Goal: Find specific page/section: Find specific page/section

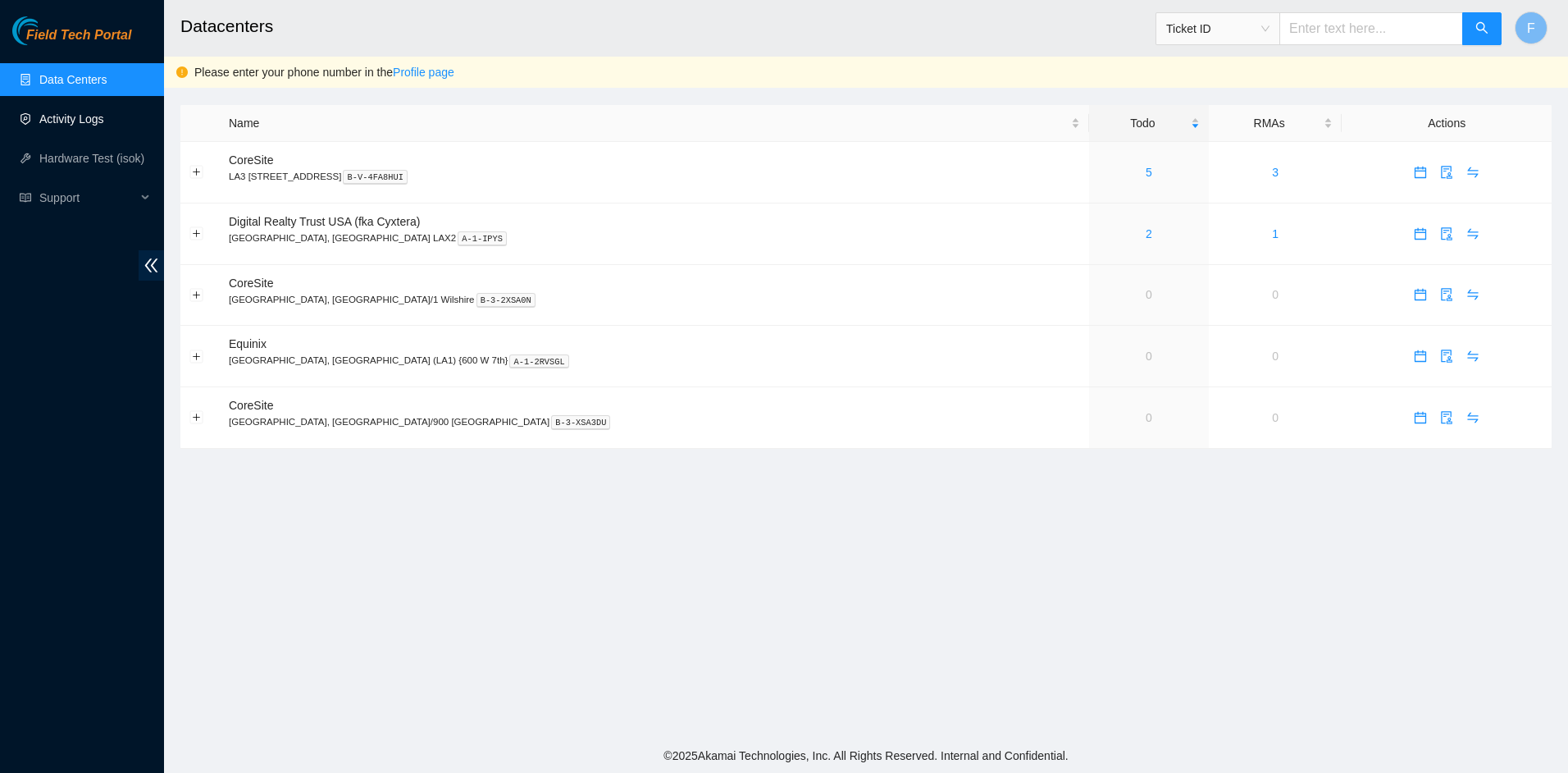
click at [52, 124] on link "Activity Logs" at bounding box center [72, 118] width 65 height 13
click at [1146, 236] on link "1" at bounding box center [1148, 233] width 6 height 13
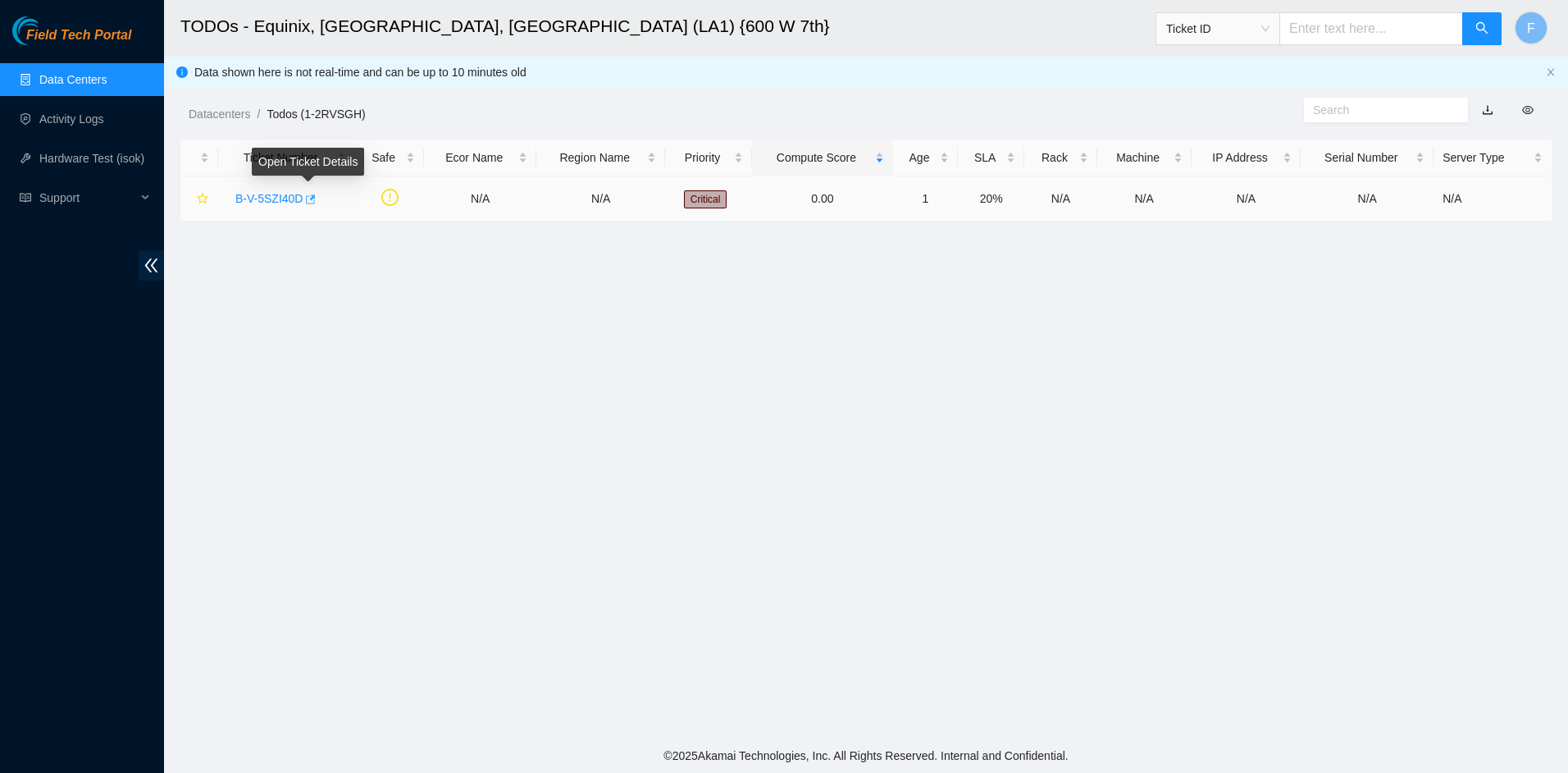
click at [308, 199] on icon "button" at bounding box center [311, 199] width 10 height 9
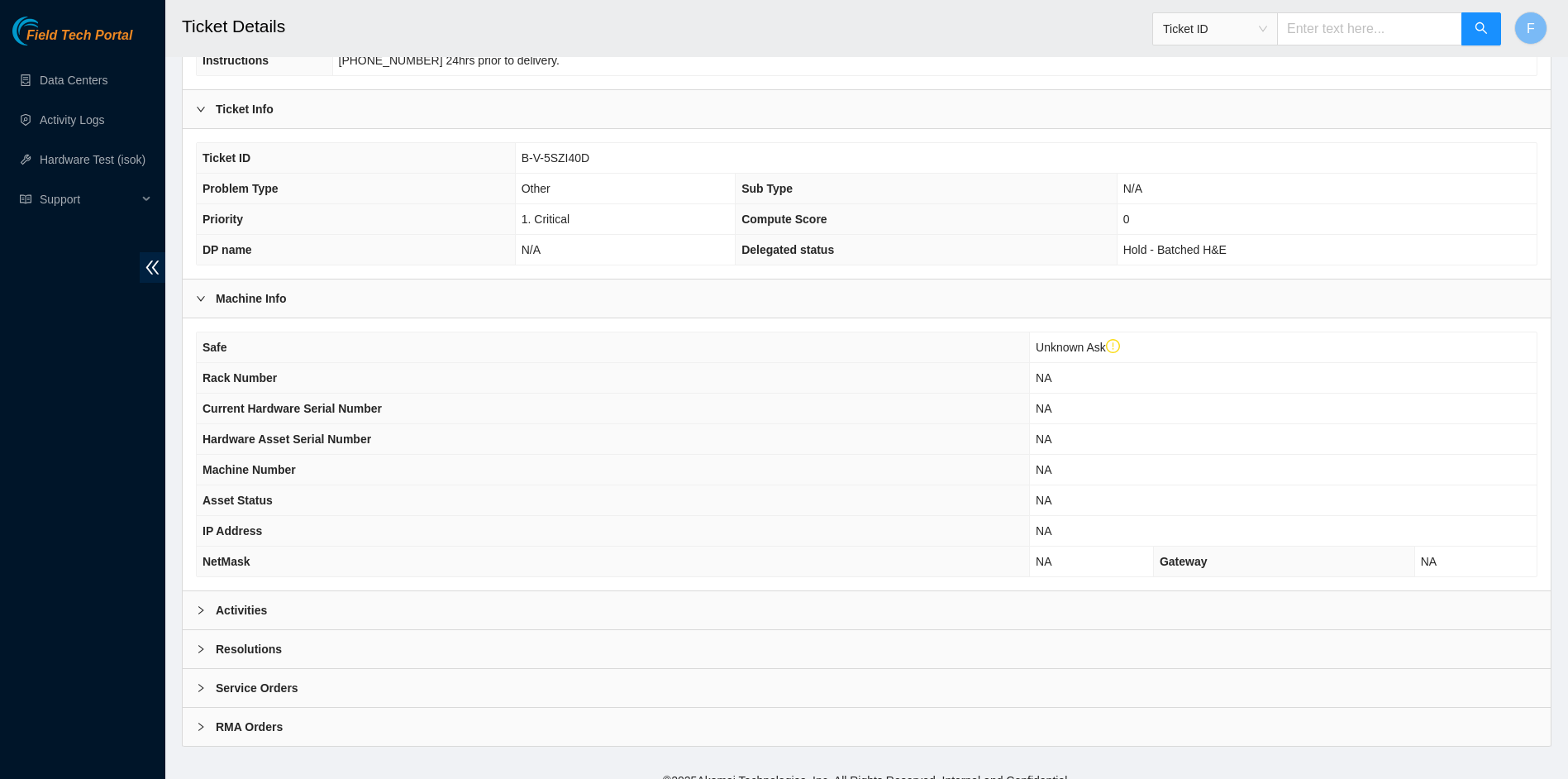
scroll to position [302, 0]
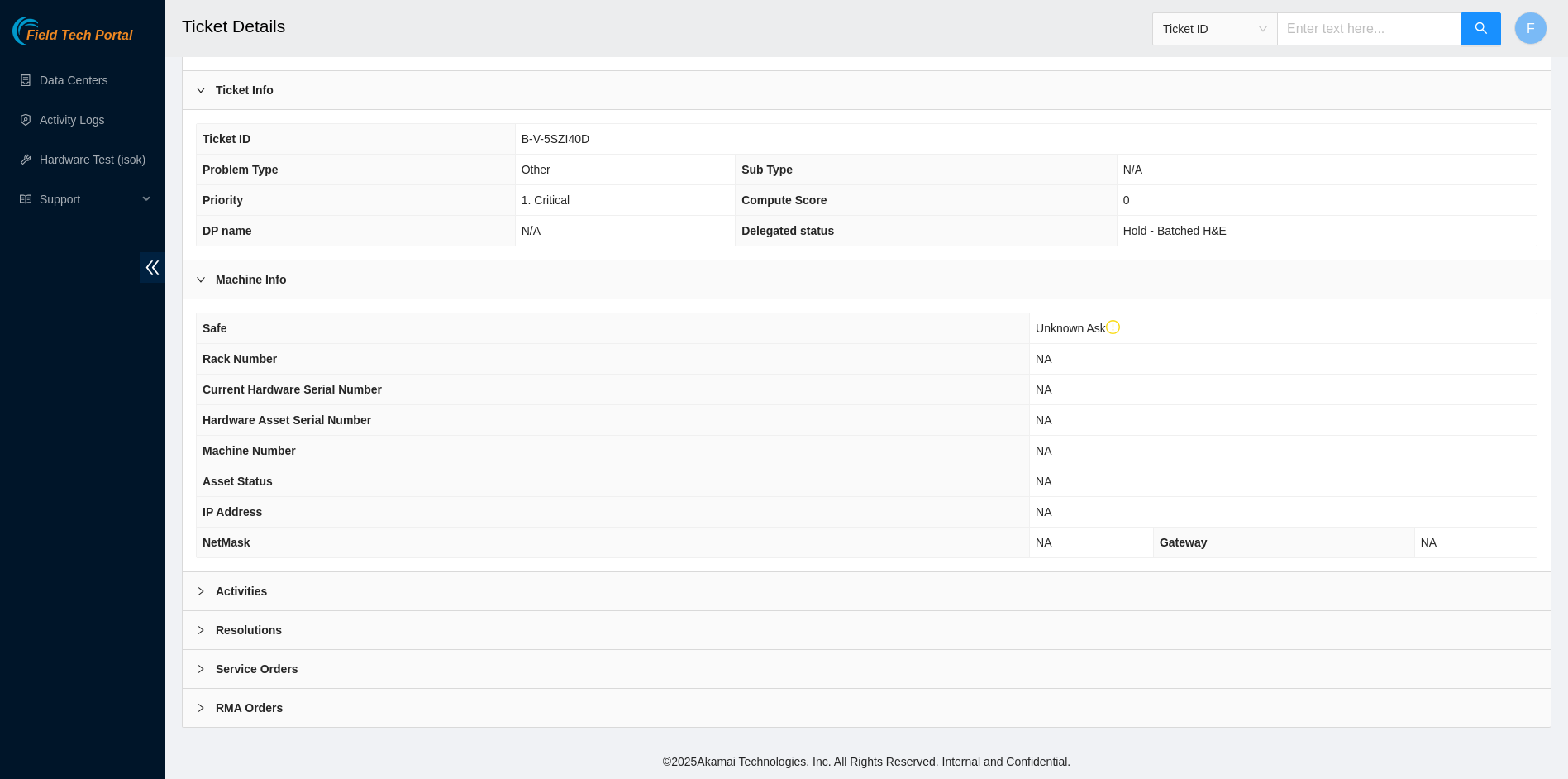
click at [264, 592] on b "Activities" at bounding box center [241, 591] width 51 height 19
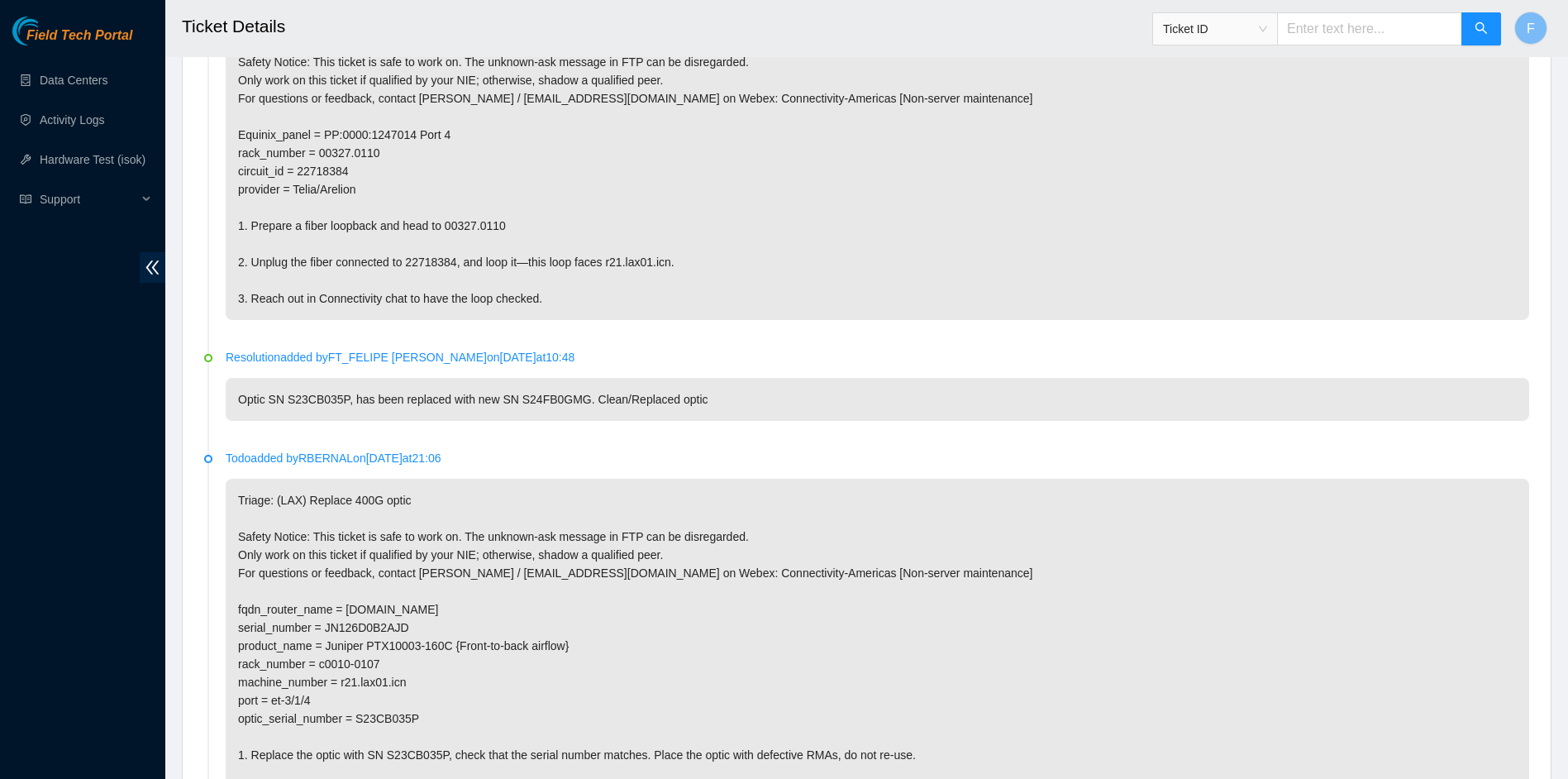
scroll to position [993, 0]
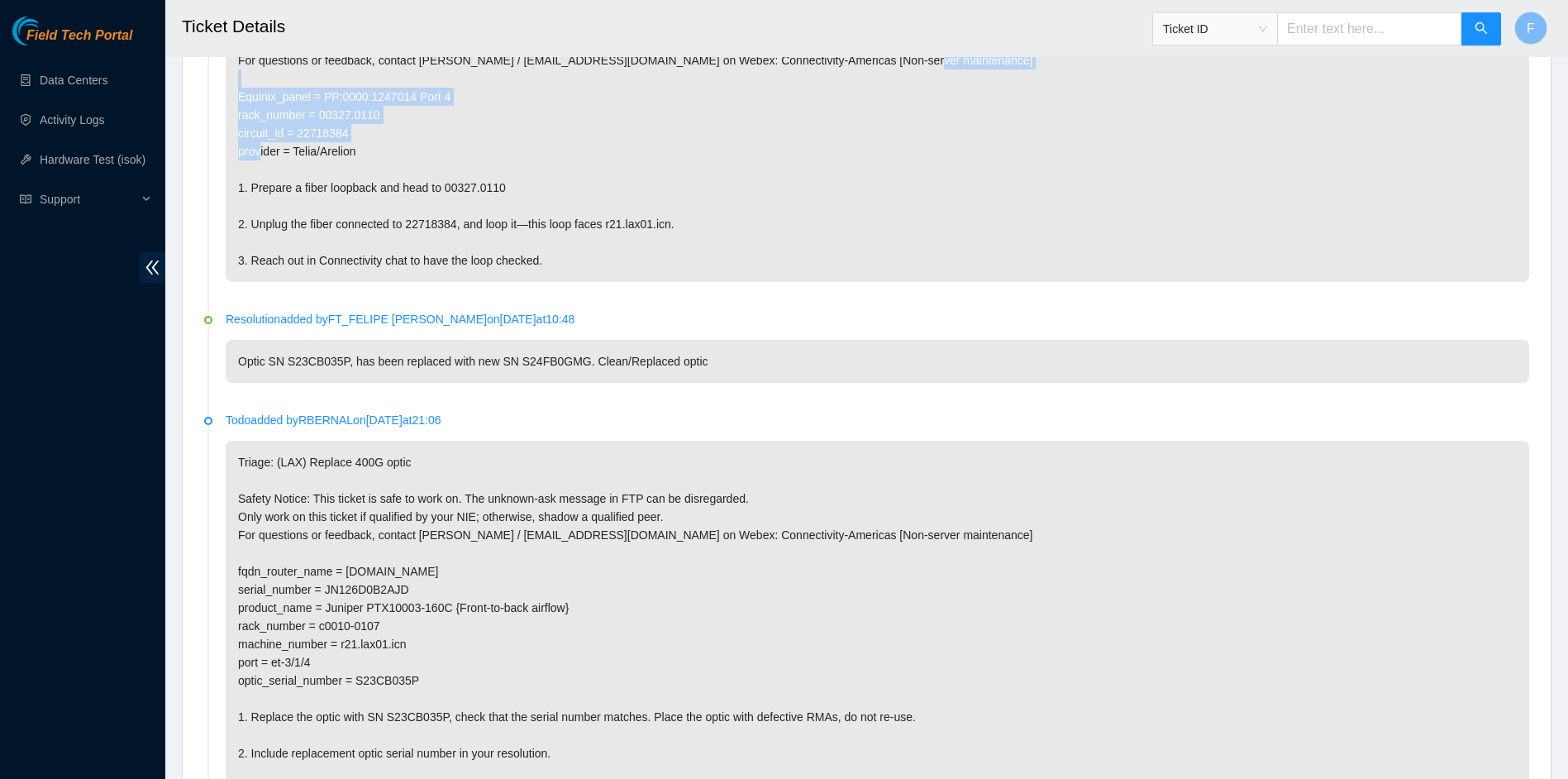
drag, startPoint x: 234, startPoint y: 95, endPoint x: 385, endPoint y: 144, distance: 158.8
click at [385, 144] on p "Triage: (LAX) Single loop test from Equinix panel Safety Notice: This ticket is…" at bounding box center [878, 125] width 1304 height 316
copy p "Equinix_panel = PP:0000:1247014 Port 4 rack_number = 00327.0110 circuit_id = 22…"
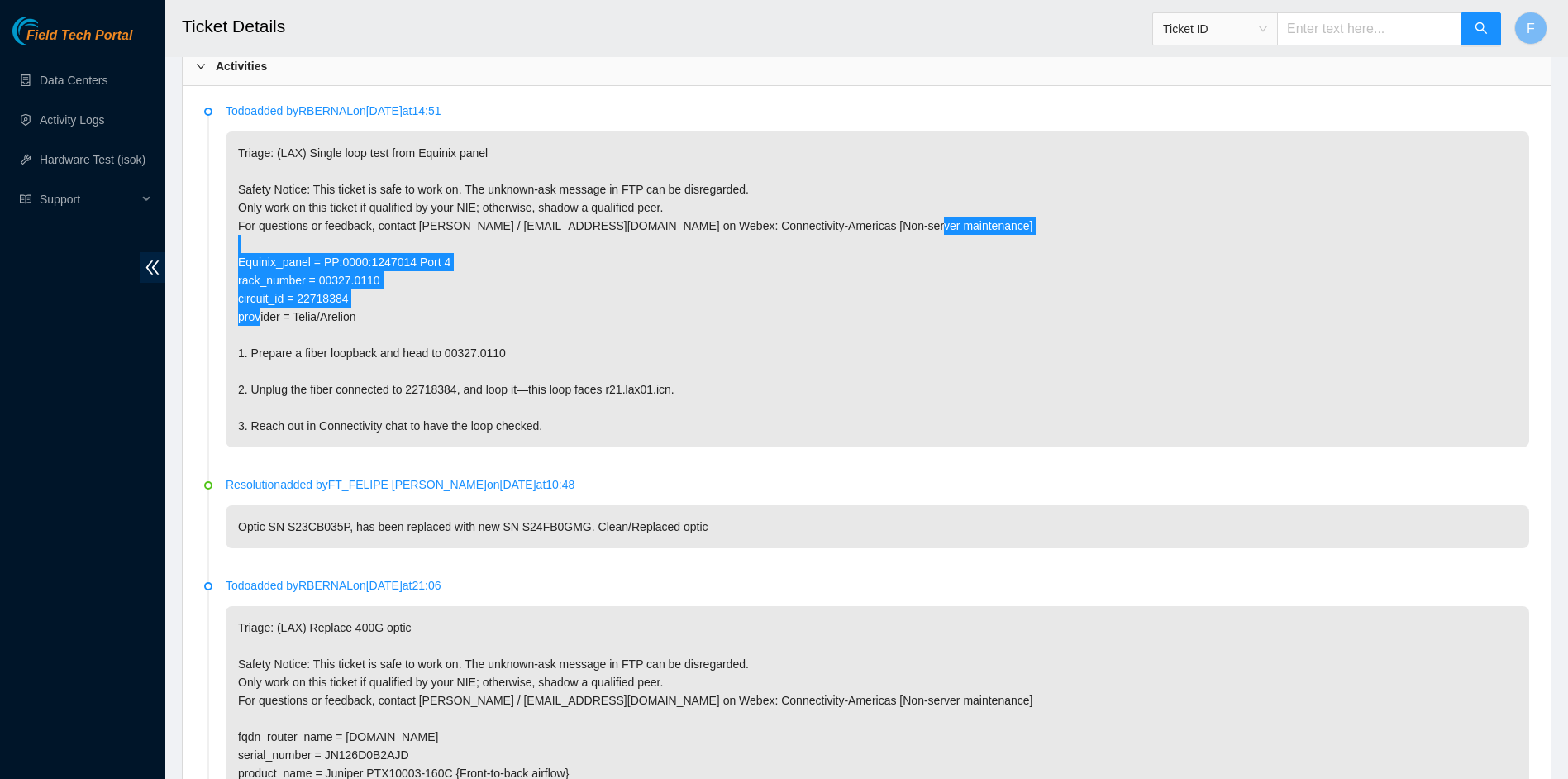
scroll to position [745, 0]
